Goal: Transaction & Acquisition: Book appointment/travel/reservation

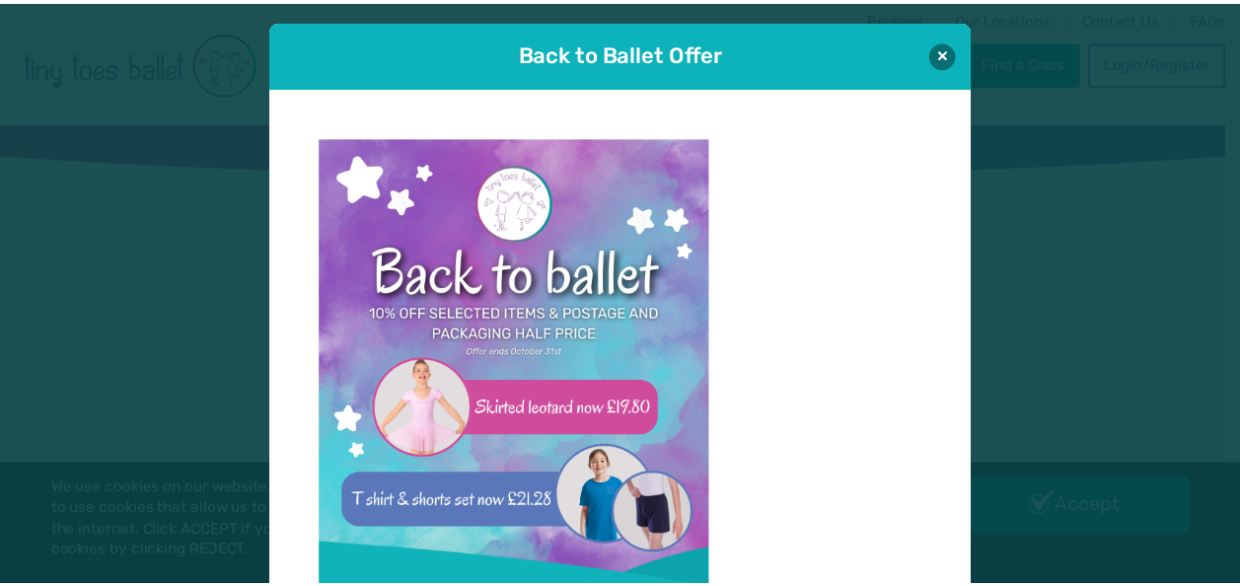
scroll to position [20, 0]
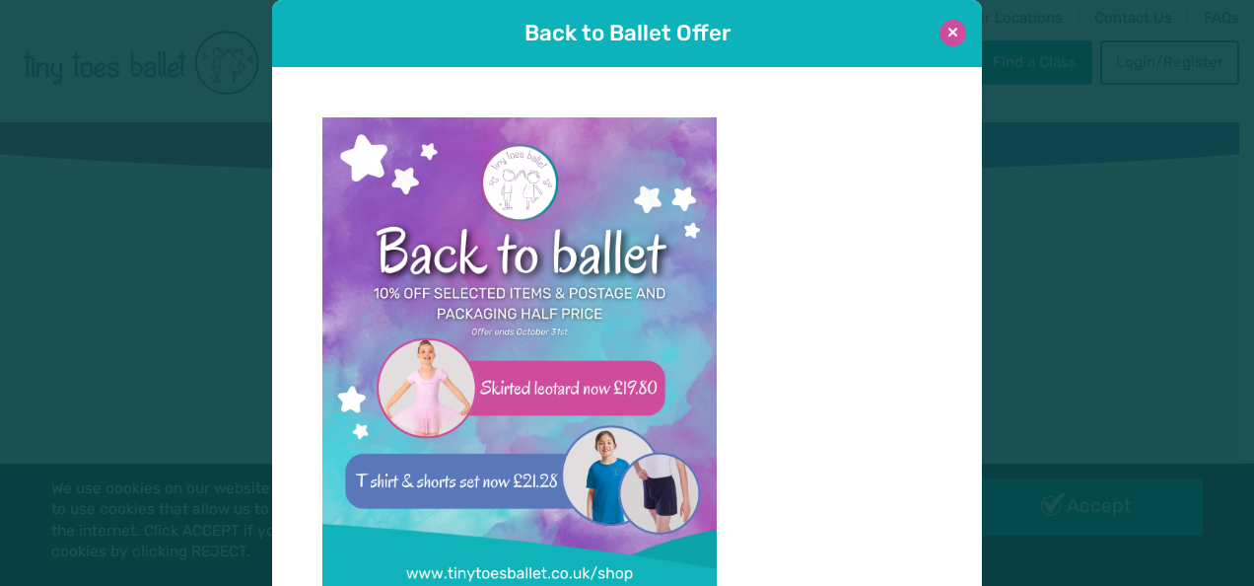
click at [940, 31] on button at bounding box center [953, 33] width 27 height 27
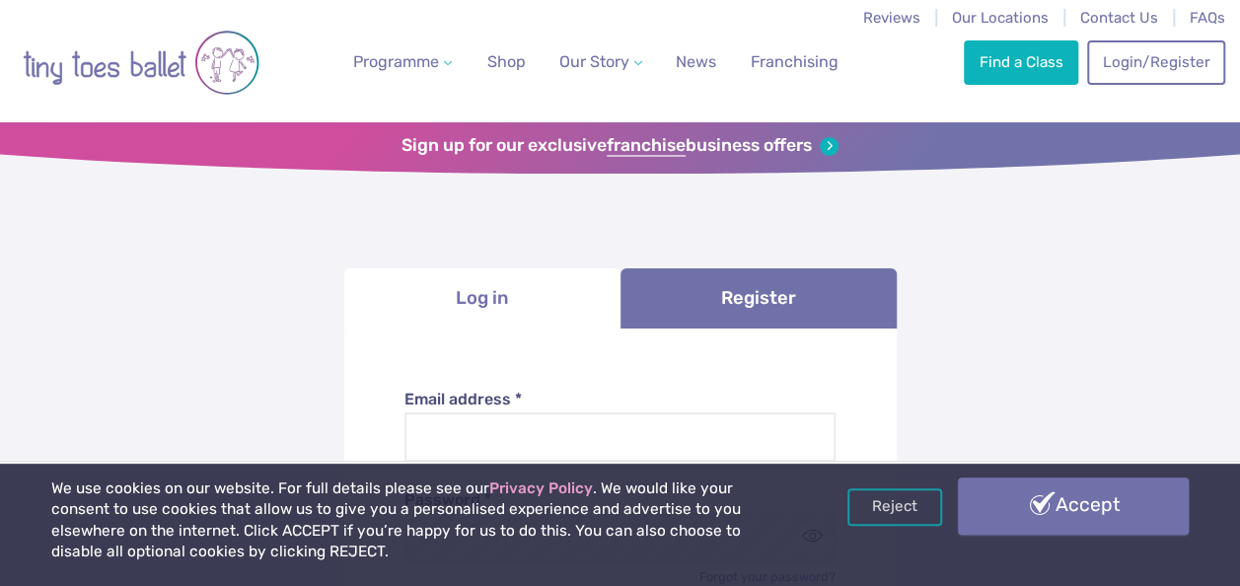
click at [1042, 517] on link "Accept" at bounding box center [1073, 505] width 231 height 57
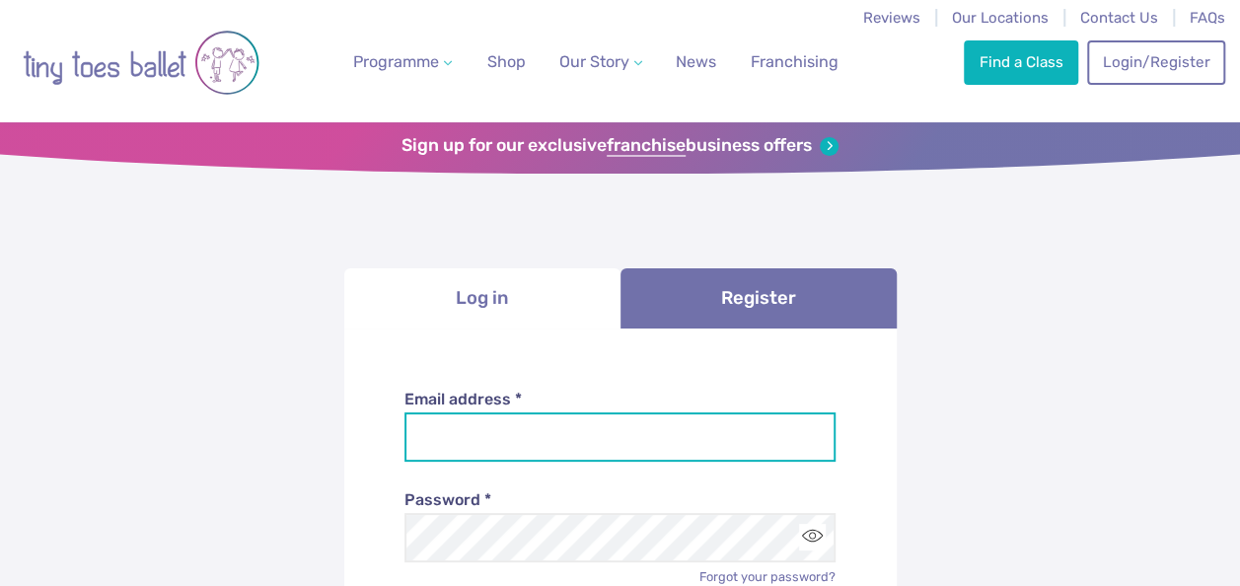
drag, startPoint x: 0, startPoint y: 0, endPoint x: 545, endPoint y: 434, distance: 696.9
click at [545, 434] on input "Email address *" at bounding box center [619, 436] width 431 height 49
type input "**********"
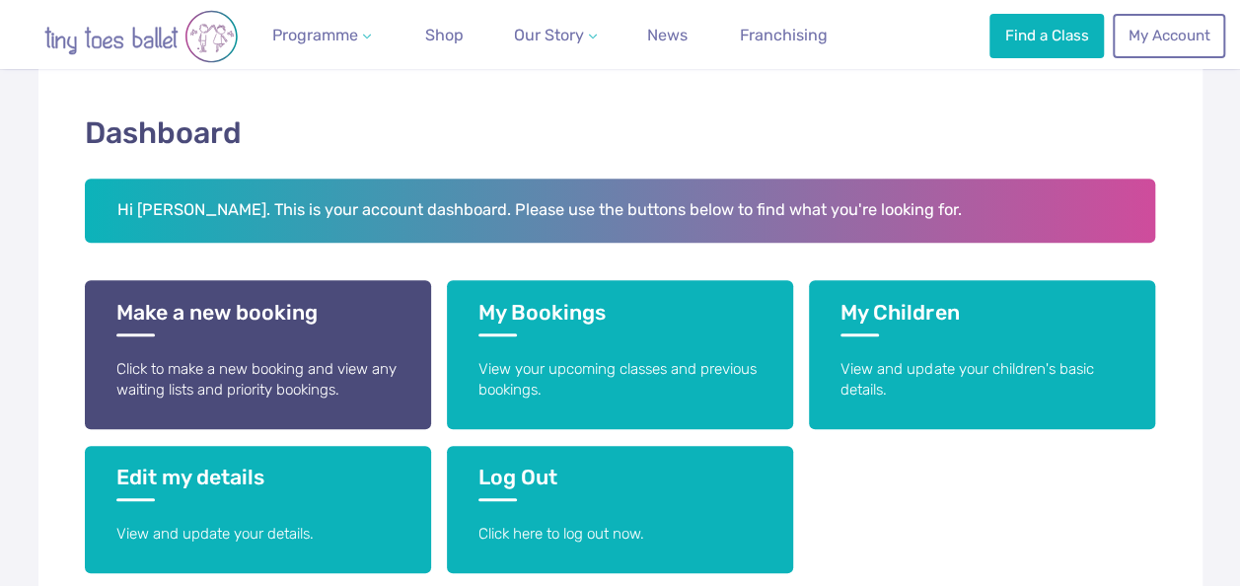
scroll to position [305, 0]
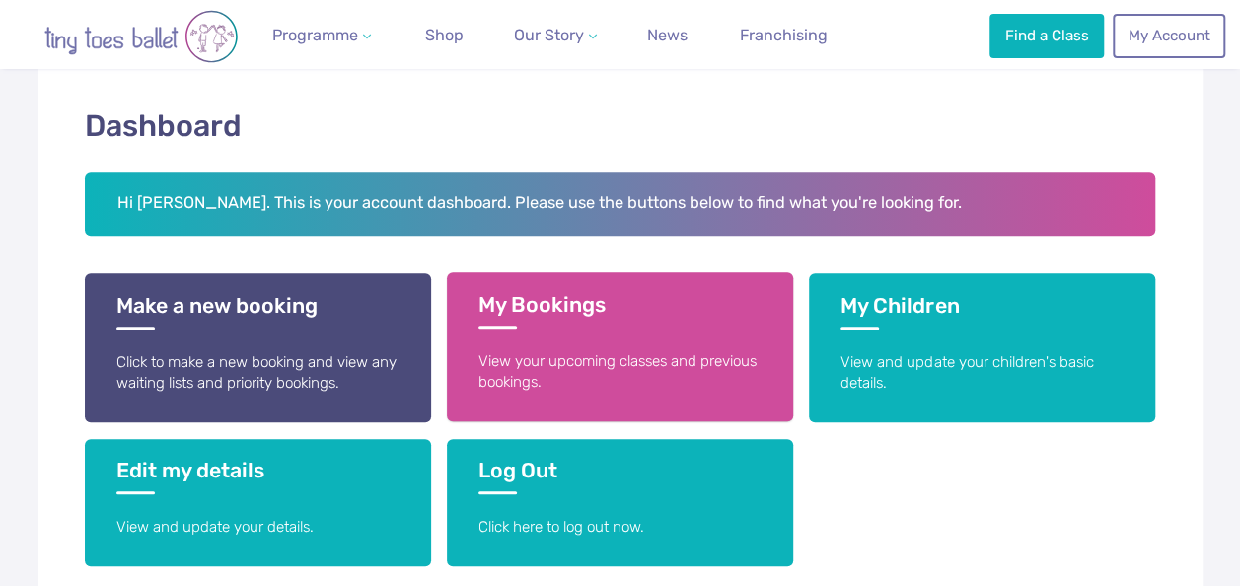
click at [658, 339] on link "My Bookings View your upcoming classes and previous bookings." at bounding box center [620, 346] width 346 height 149
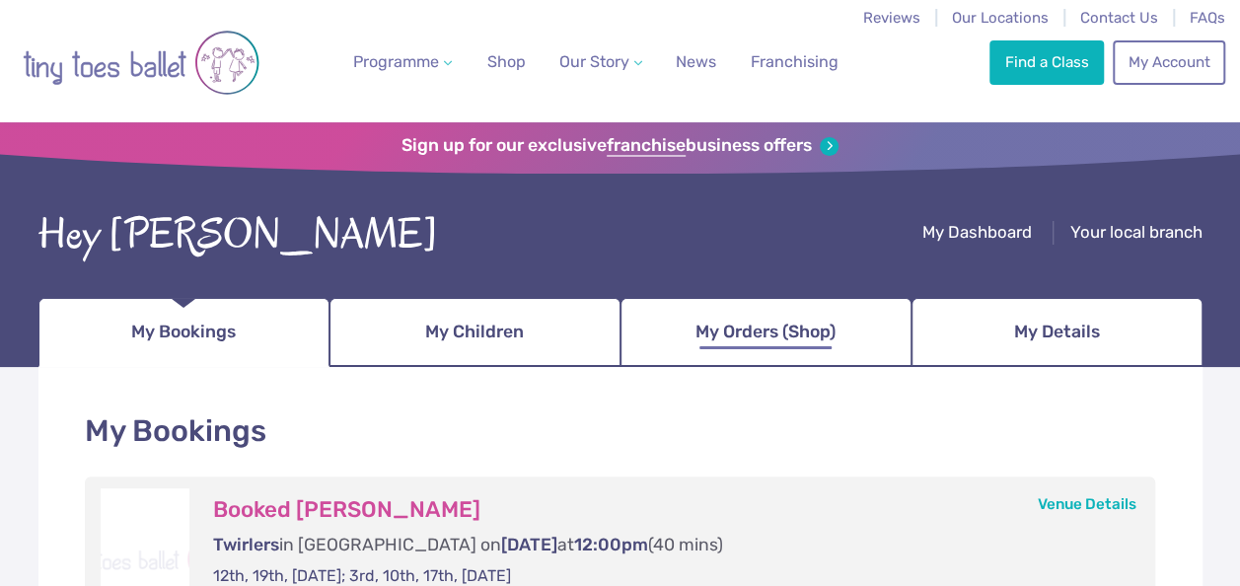
click at [712, 338] on span "My Orders (Shop)" at bounding box center [765, 332] width 140 height 35
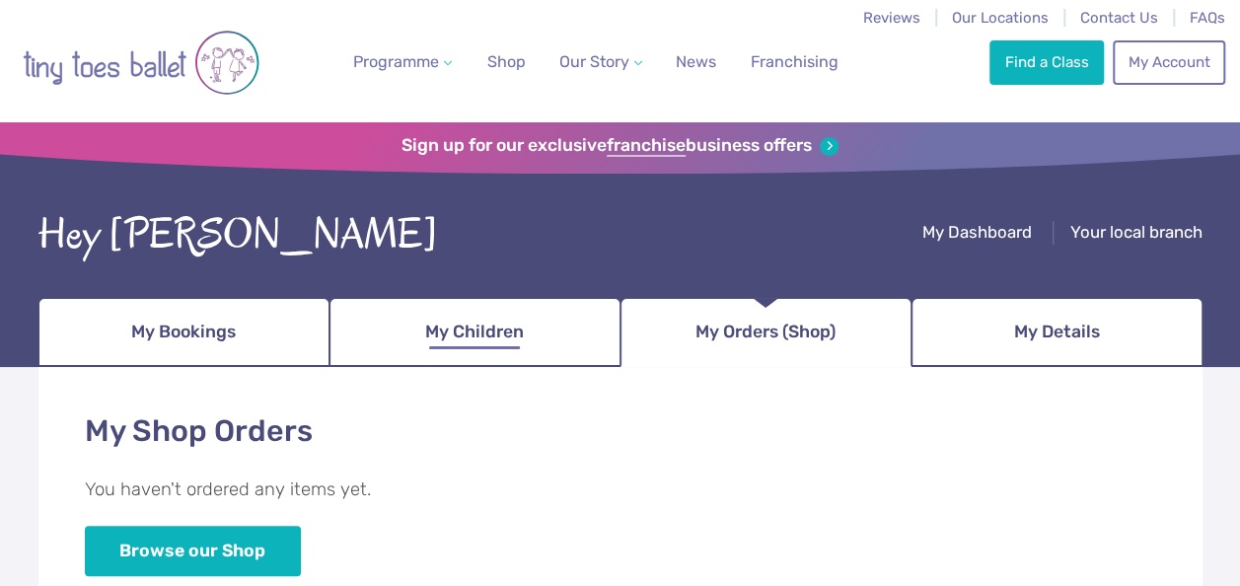
click at [441, 310] on link "My Children" at bounding box center [474, 332] width 291 height 69
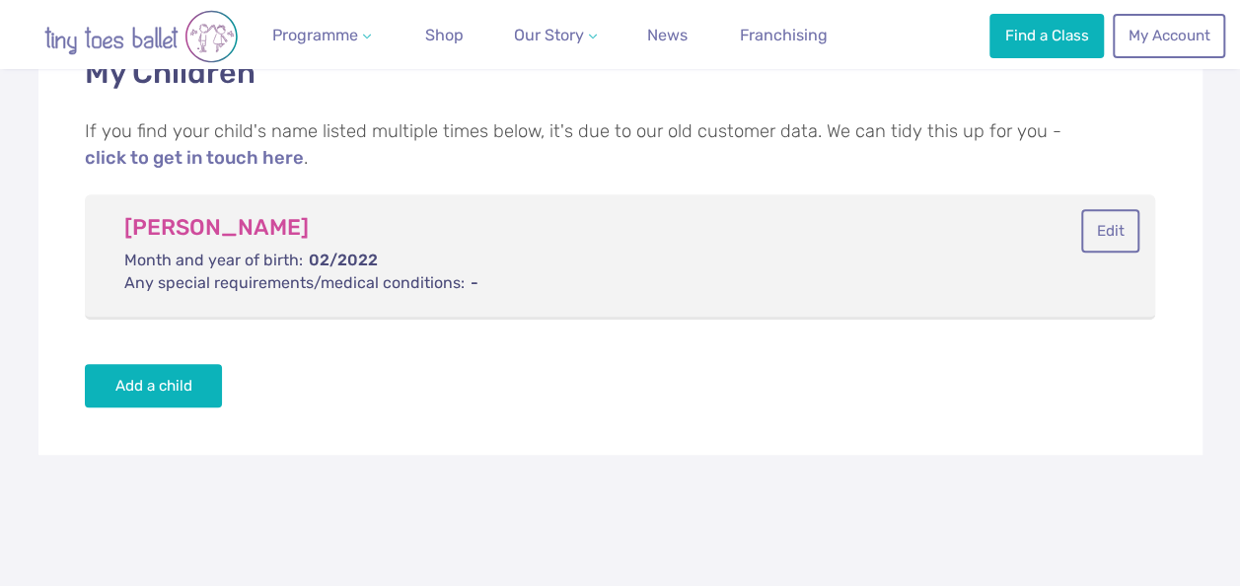
scroll to position [51, 0]
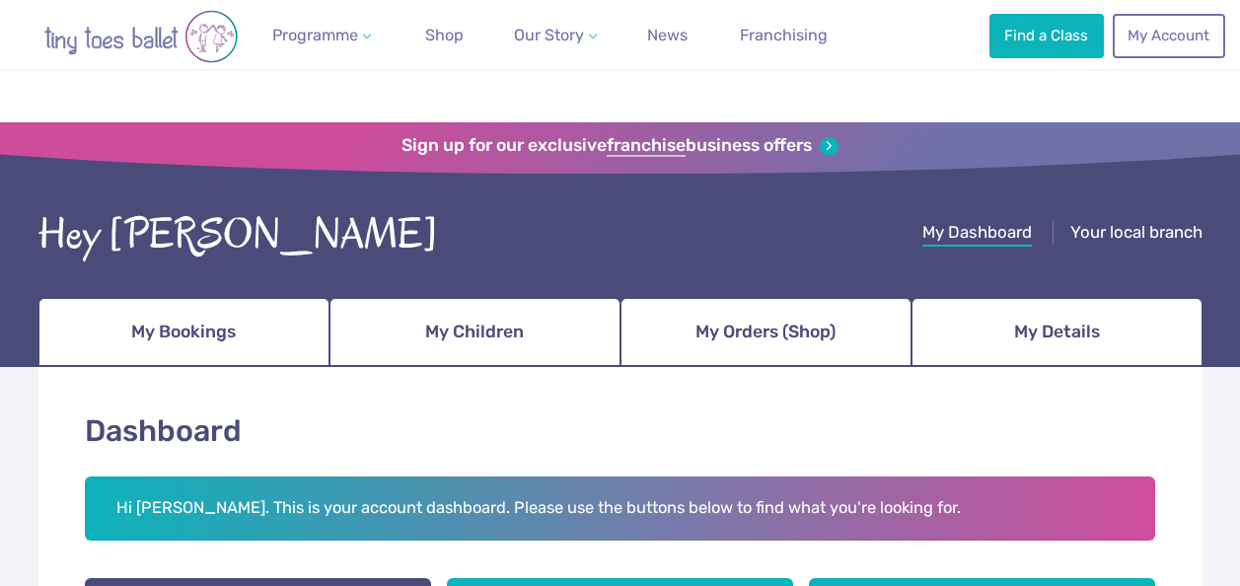
scroll to position [305, 0]
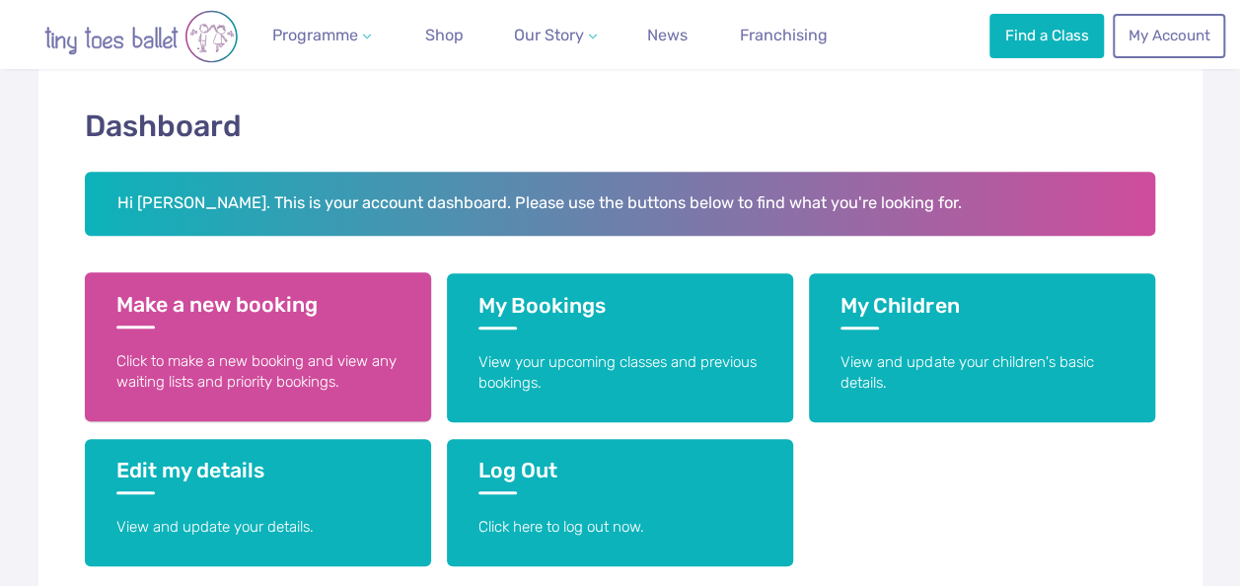
click at [192, 337] on link "Make a new booking Click to make a new booking and view any waiting lists and p…" at bounding box center [258, 346] width 346 height 149
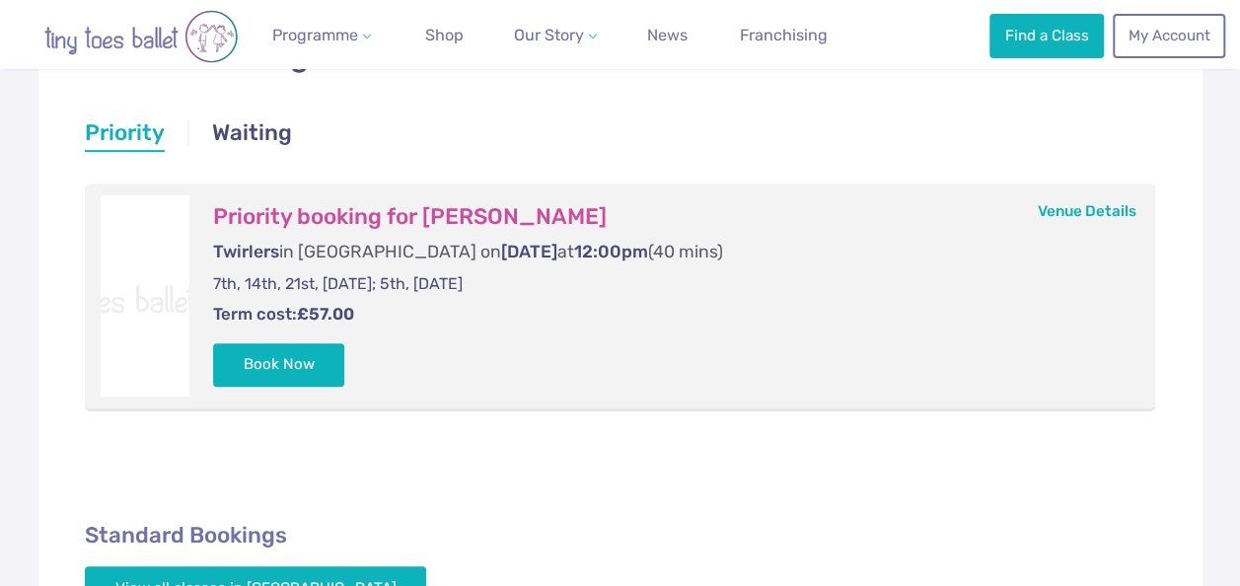
scroll to position [380, 0]
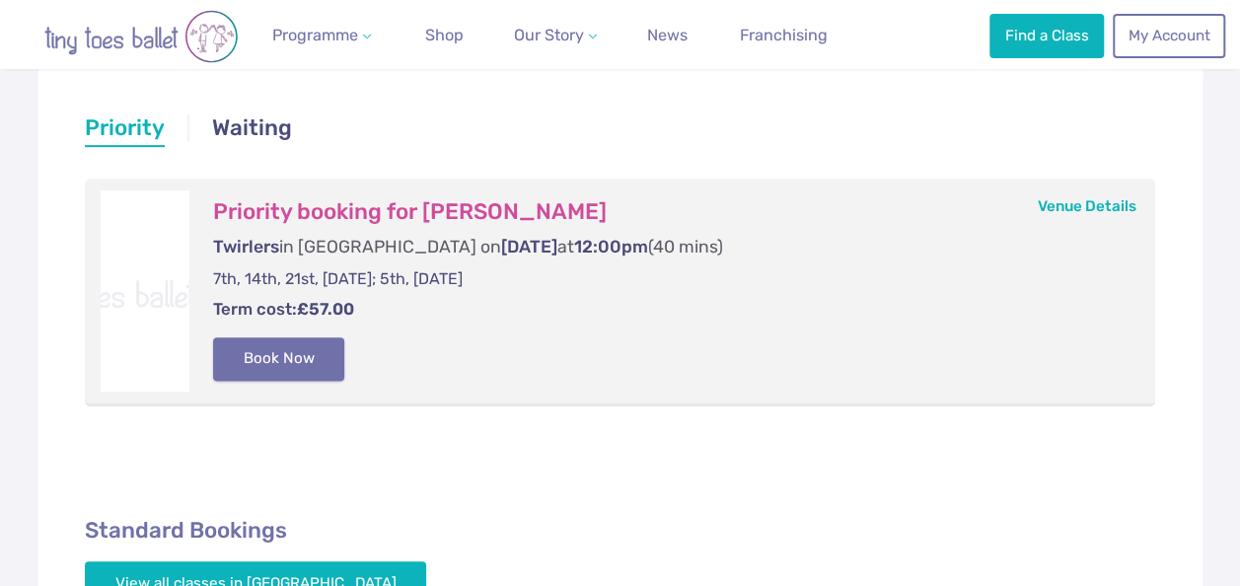
click at [260, 359] on button "Book Now" at bounding box center [279, 358] width 132 height 43
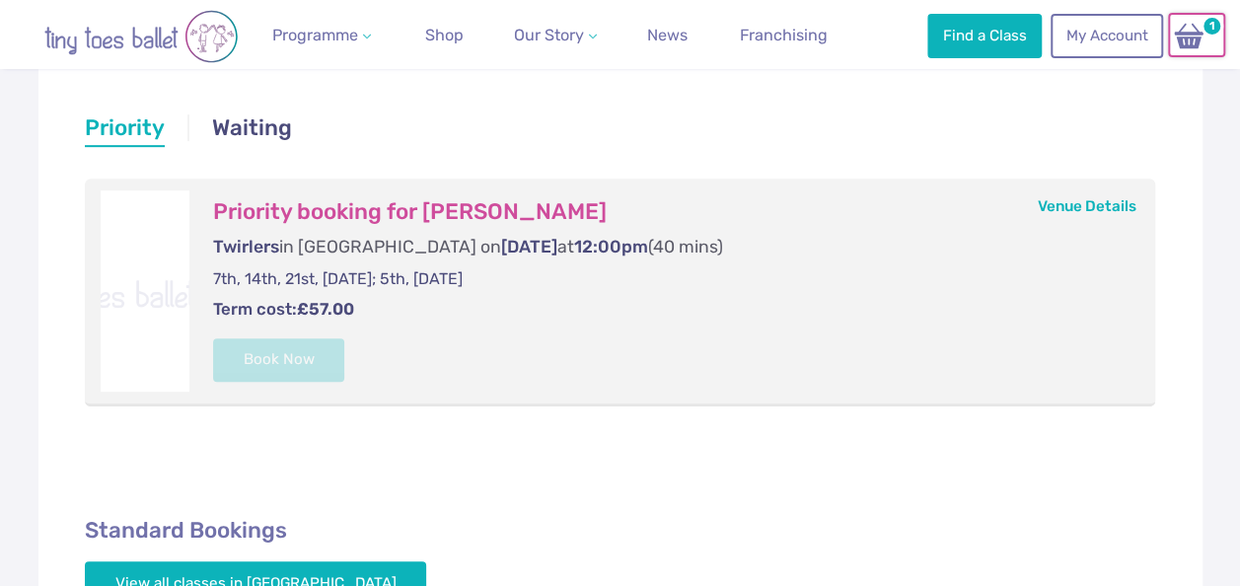
click at [1203, 36] on img at bounding box center [1188, 36] width 37 height 29
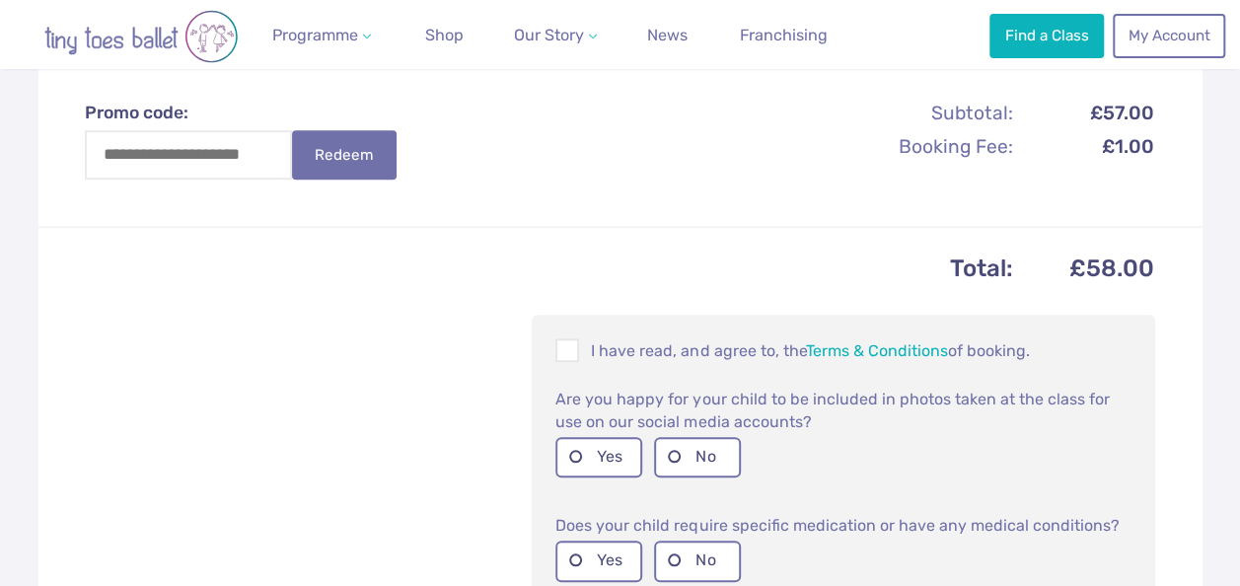
scroll to position [676, 0]
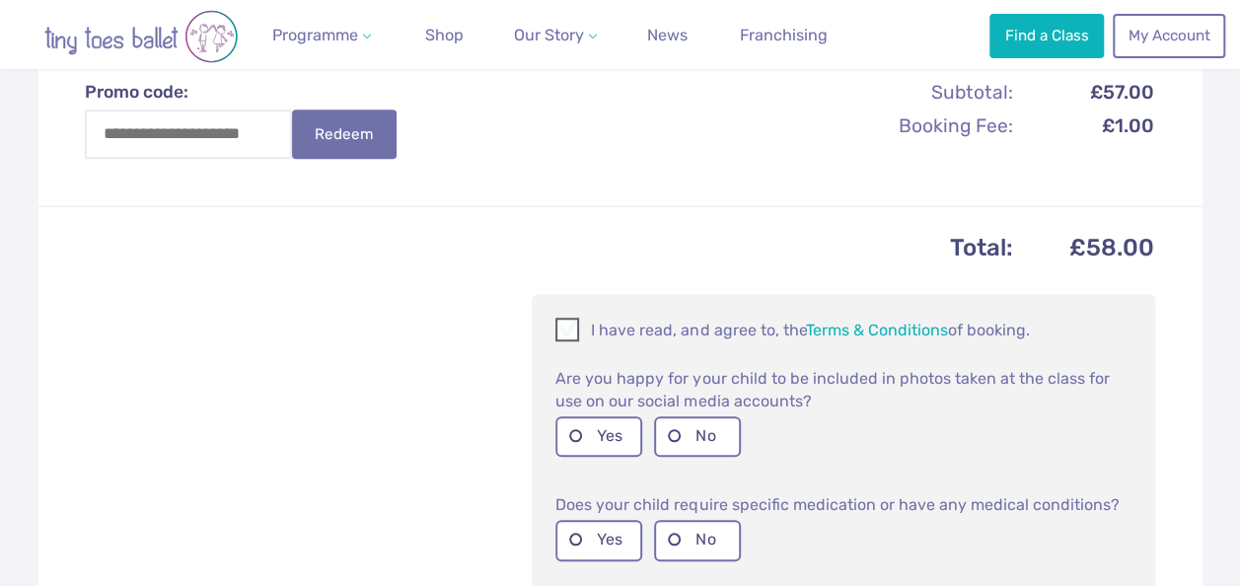
click at [567, 323] on span at bounding box center [568, 332] width 22 height 19
click at [685, 429] on label "No" at bounding box center [697, 436] width 87 height 40
click at [680, 537] on label "No" at bounding box center [697, 540] width 87 height 40
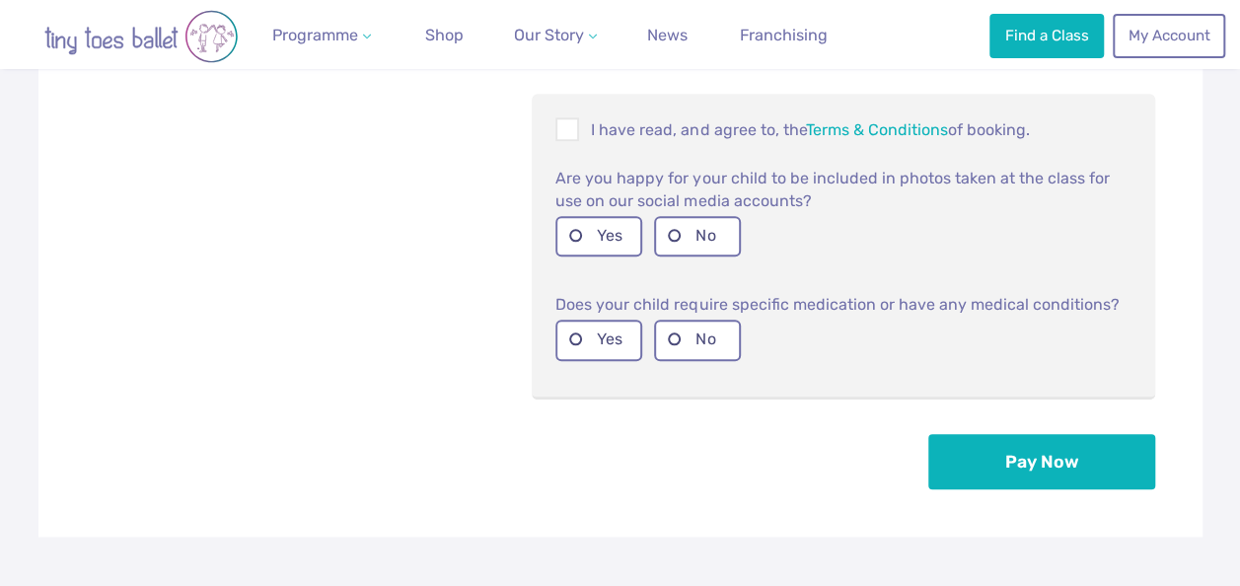
scroll to position [888, 0]
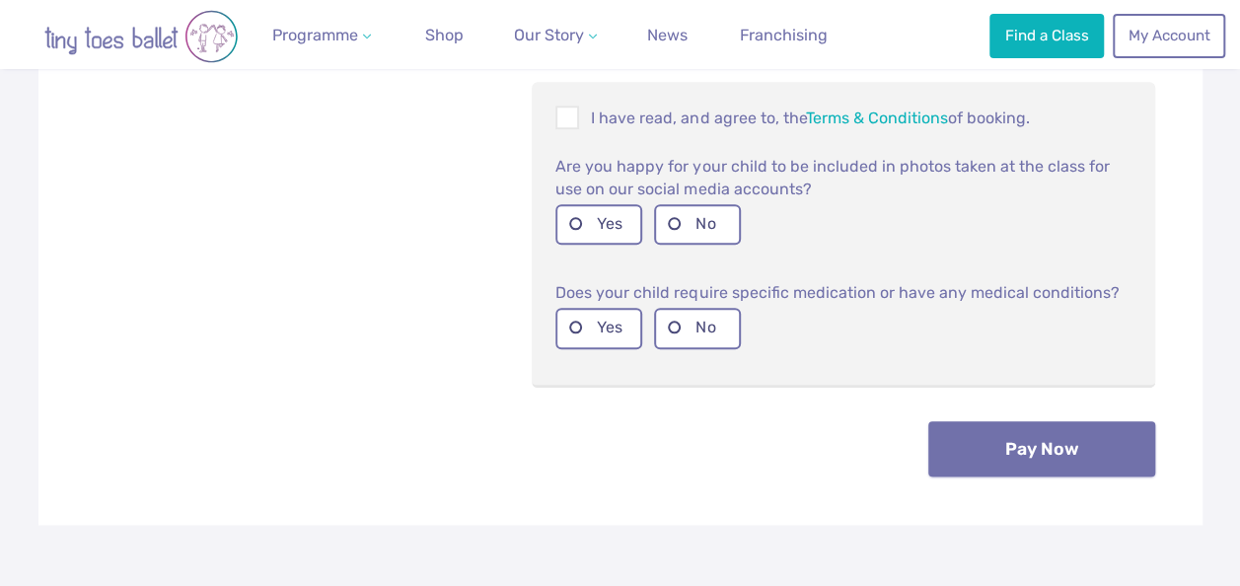
click at [1061, 462] on button "Pay Now" at bounding box center [1041, 448] width 227 height 55
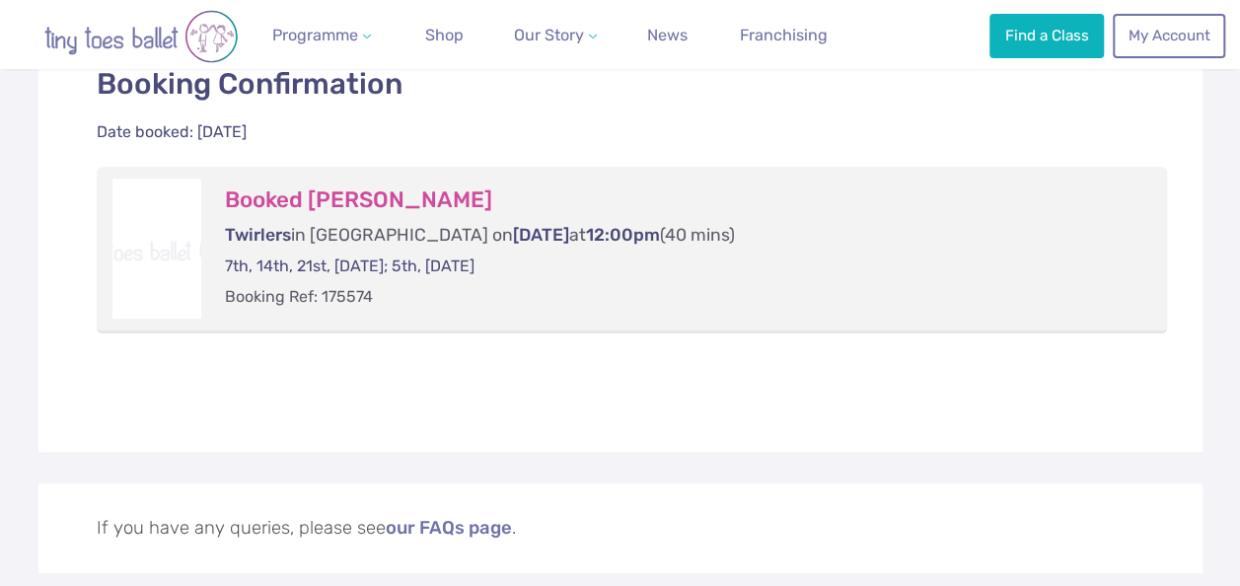
scroll to position [465, 0]
